Goal: Navigation & Orientation: Find specific page/section

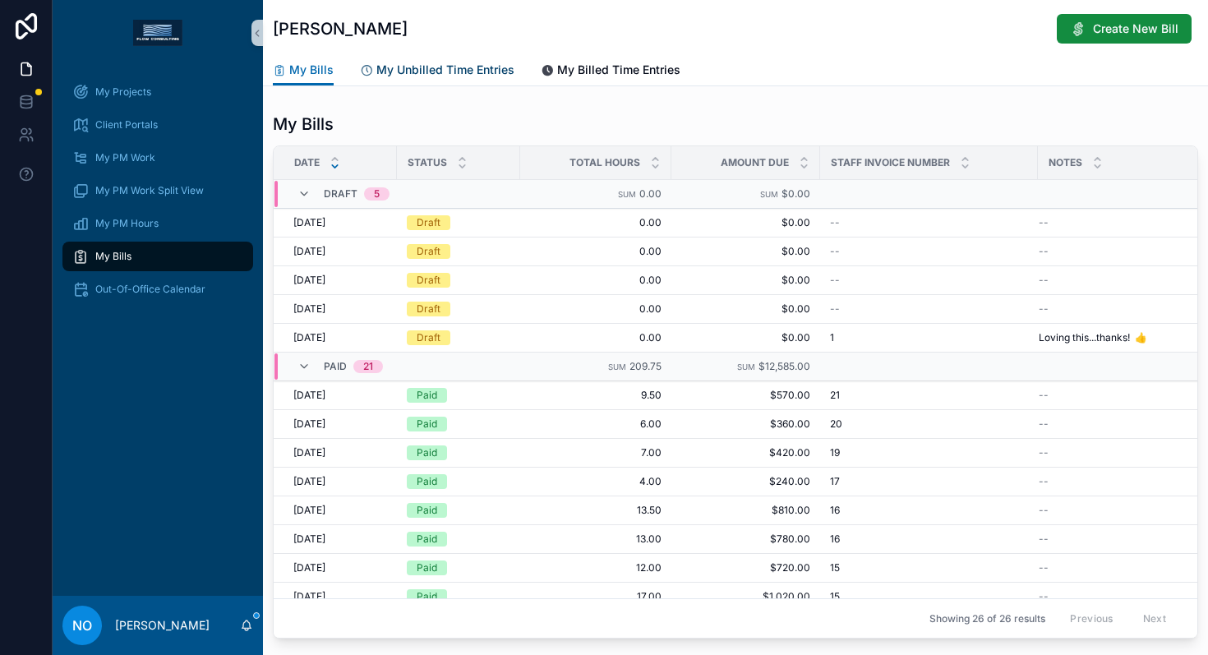
click at [441, 71] on span "My Unbilled Time Entries" at bounding box center [446, 70] width 138 height 16
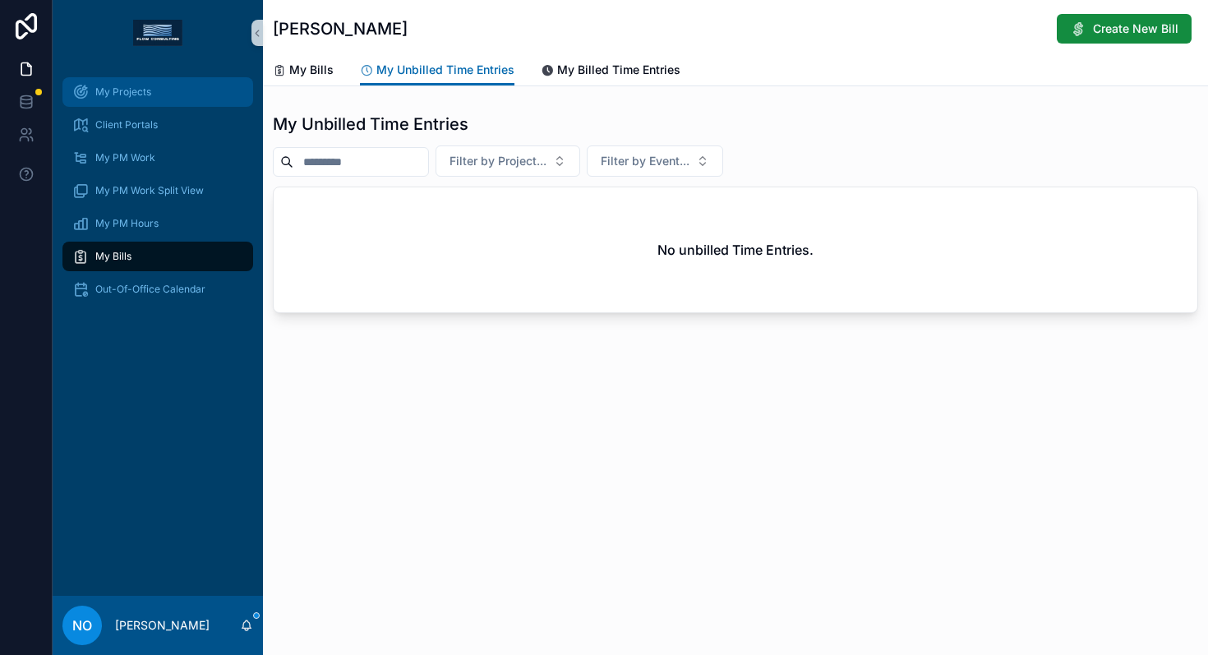
click at [133, 96] on span "My Projects" at bounding box center [123, 91] width 56 height 13
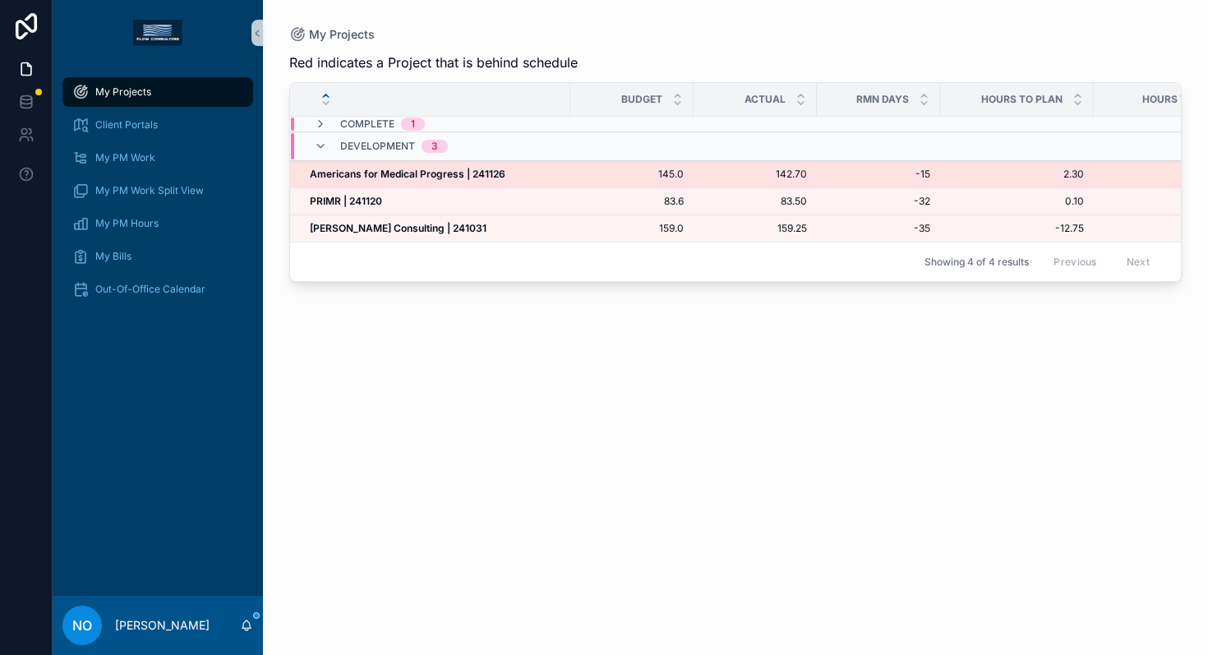
click at [409, 172] on strong "Americans for Medical Progress | 241126" at bounding box center [408, 174] width 196 height 12
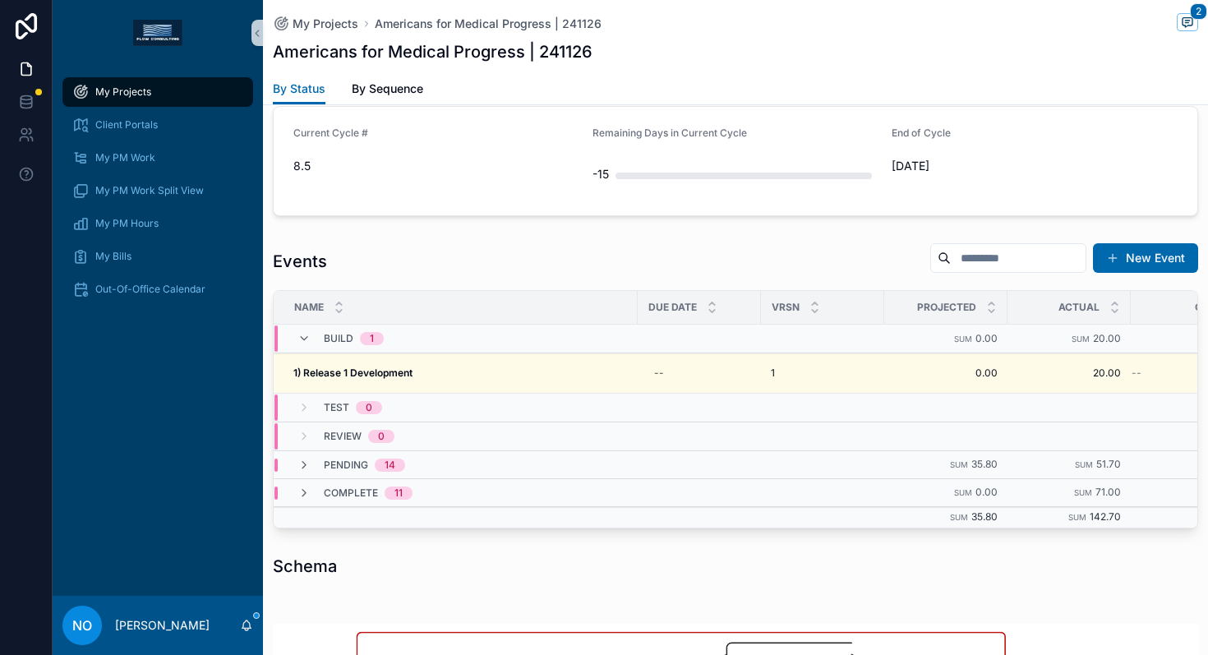
scroll to position [526, 0]
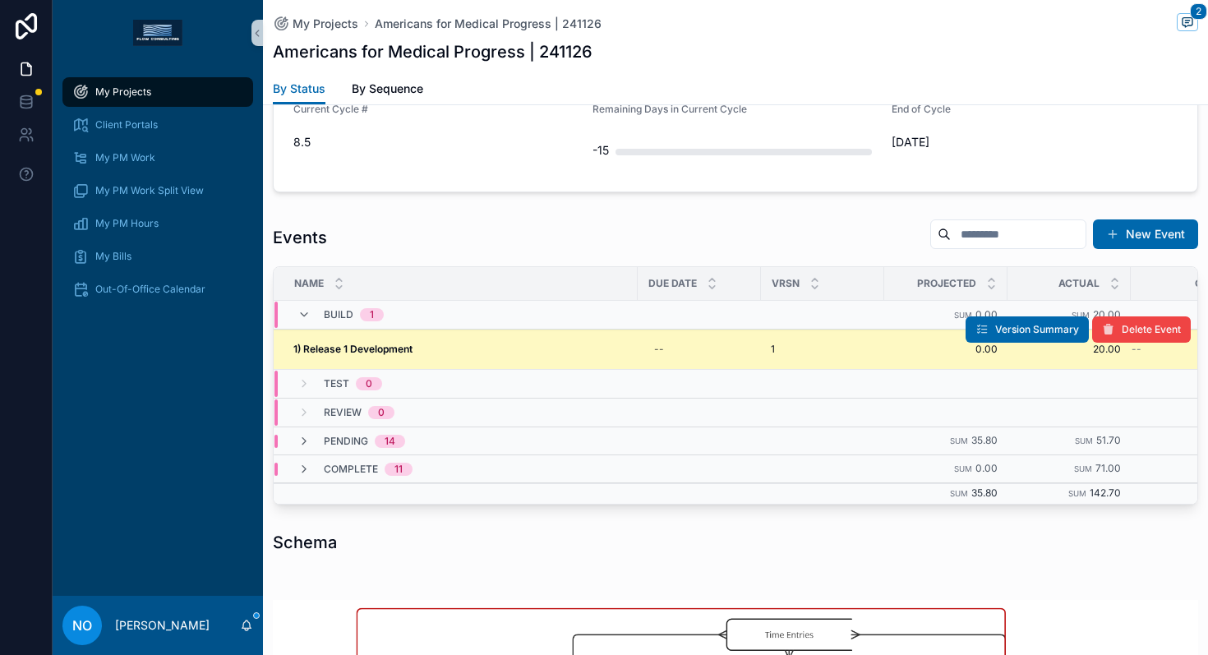
click at [430, 353] on div "1) Release 1 Development 1) Release 1 Development" at bounding box center [460, 349] width 335 height 13
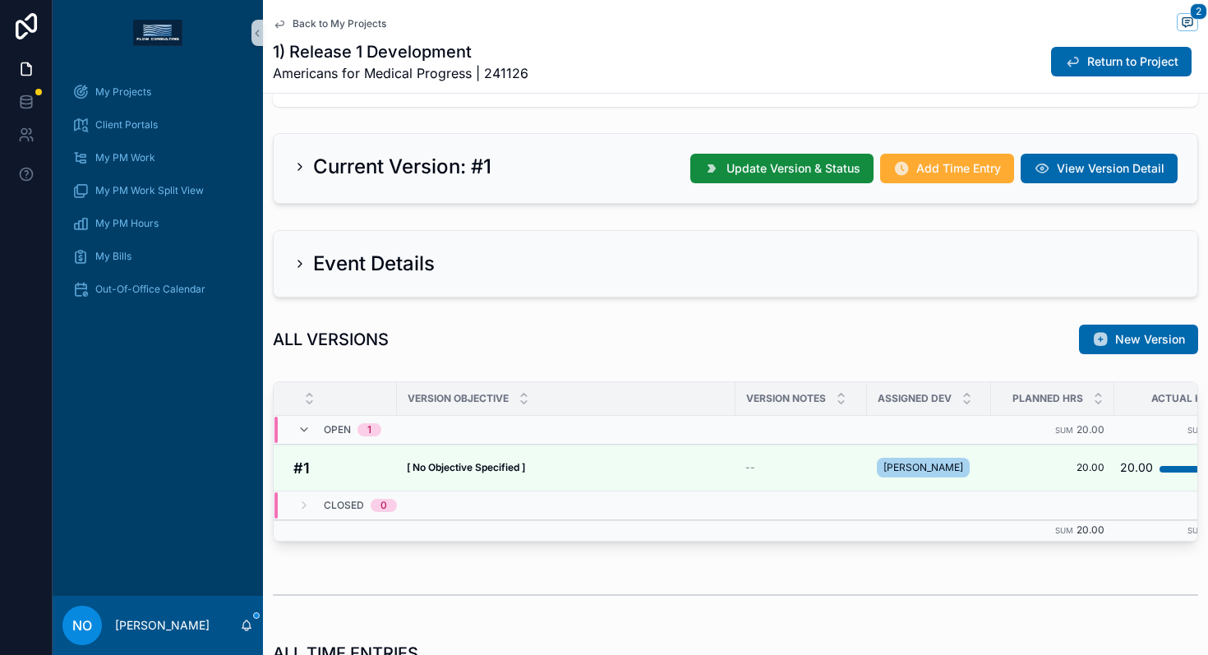
scroll to position [377, 0]
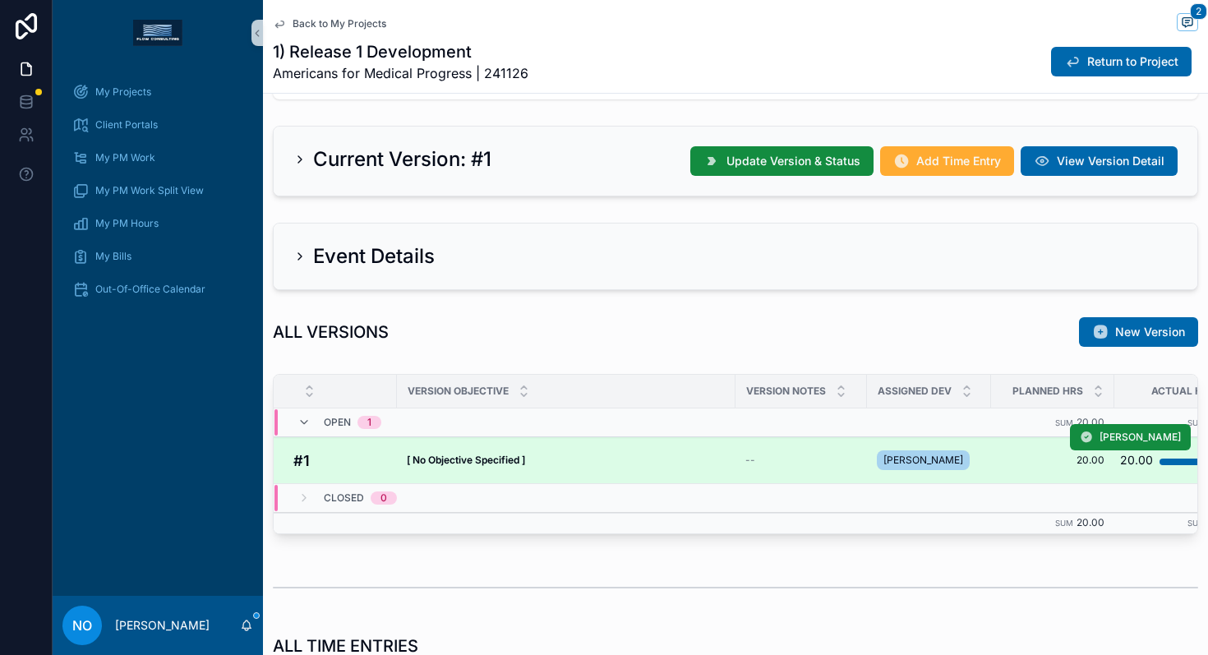
click at [376, 463] on h4 "#1" at bounding box center [340, 461] width 94 height 22
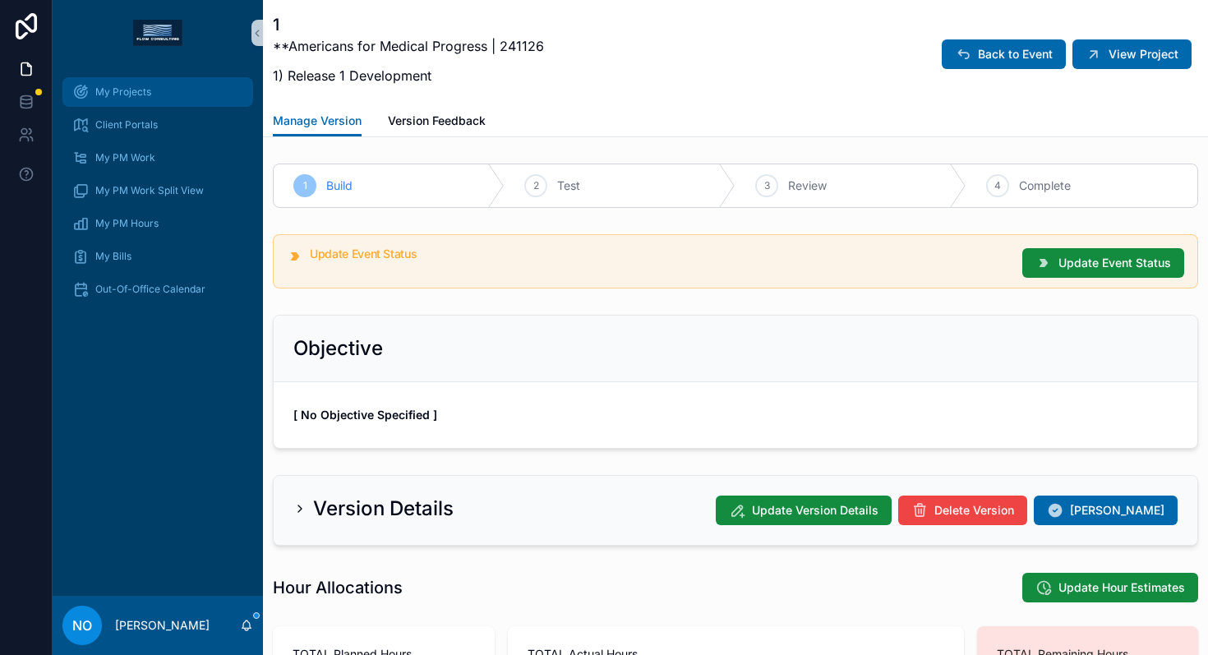
click at [138, 95] on span "My Projects" at bounding box center [123, 91] width 56 height 13
